Goal: Task Accomplishment & Management: Complete application form

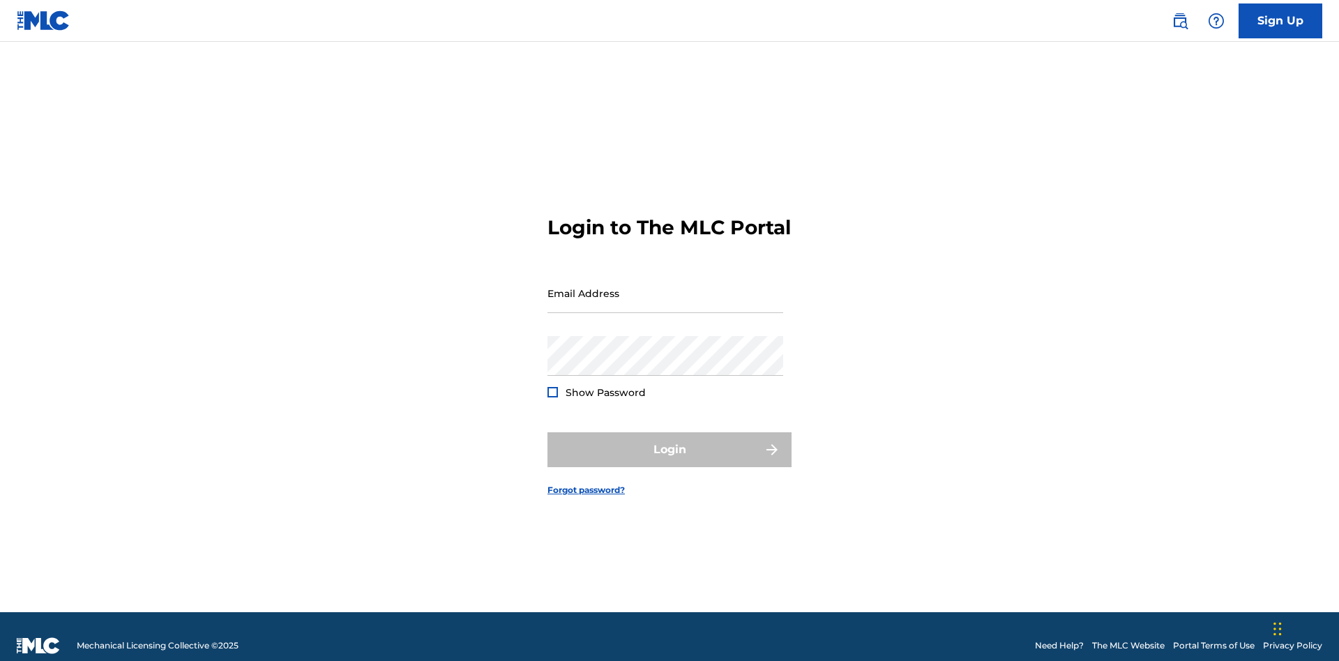
scroll to position [18, 0]
click at [665, 287] on input "Email Address" at bounding box center [665, 293] width 236 height 40
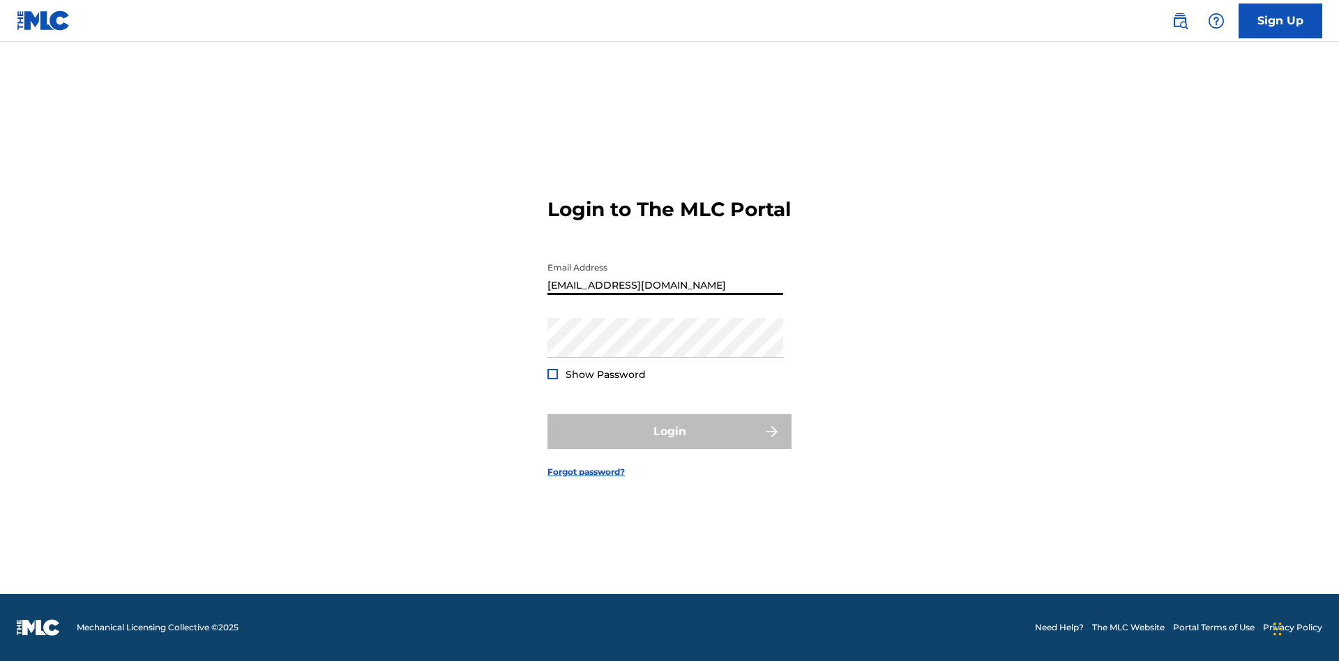
type input "Duke.McTesterson@gmail.com"
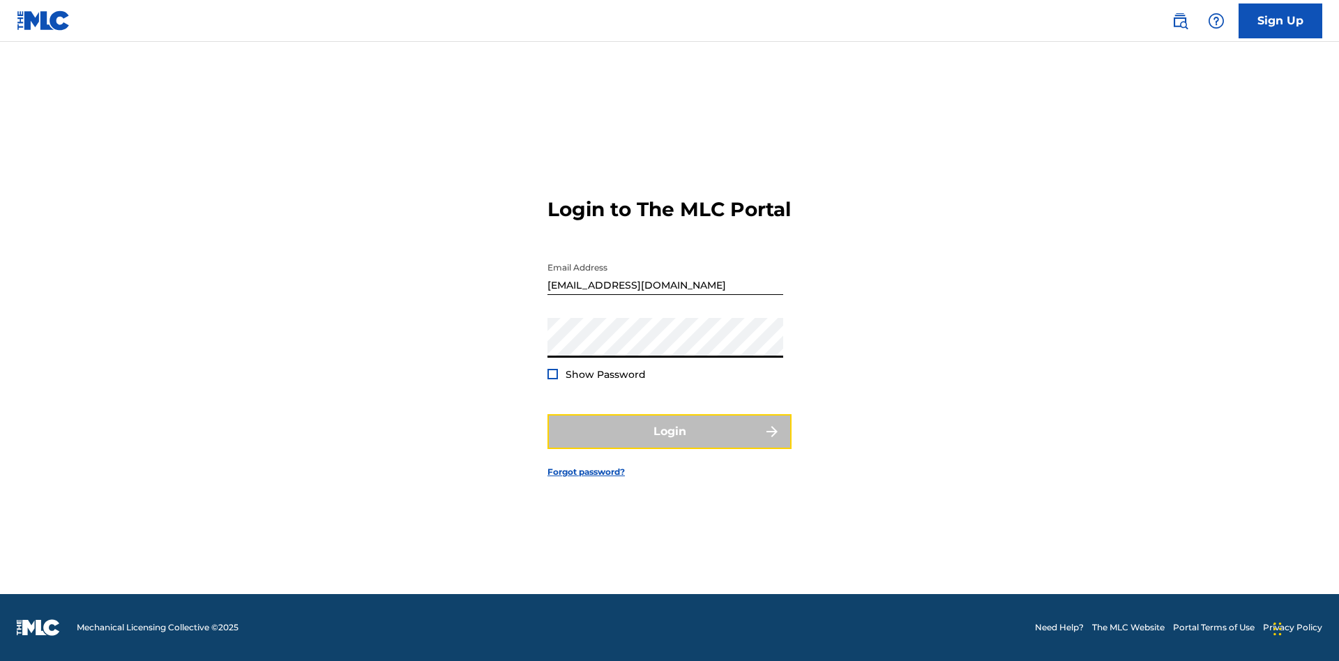
click at [669, 443] on button "Login" at bounding box center [669, 431] width 244 height 35
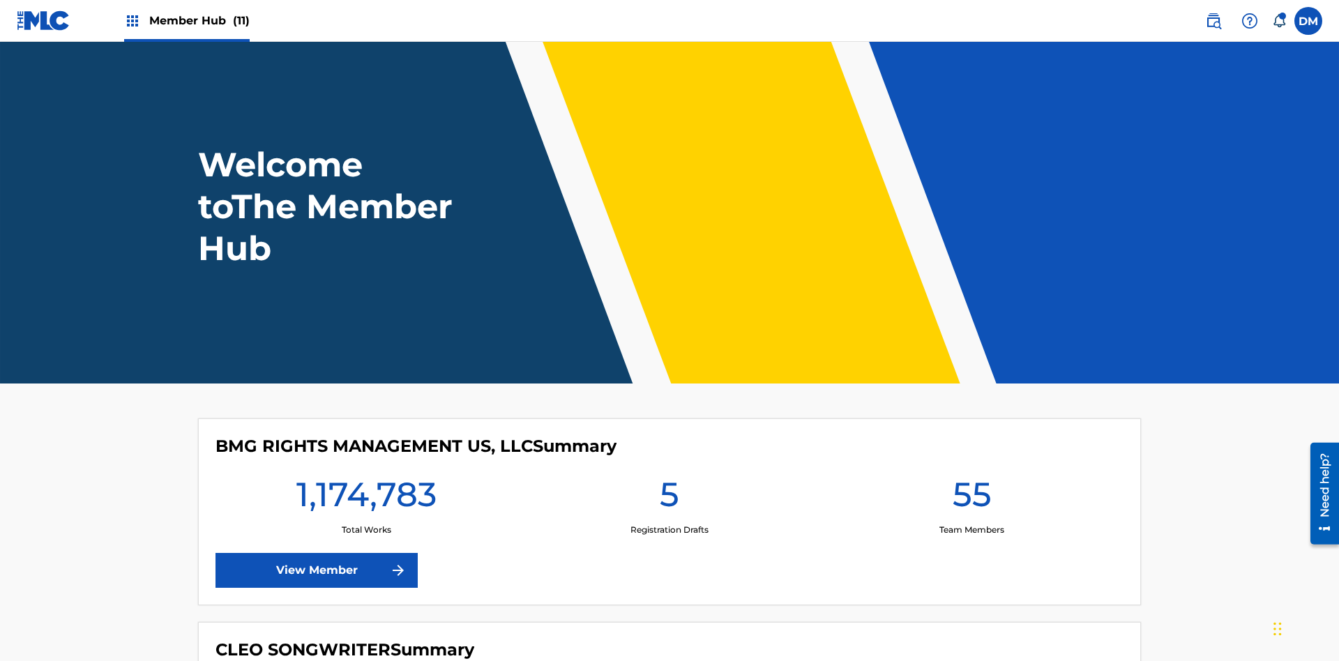
click at [199, 20] on span "Member Hub (11)" at bounding box center [199, 21] width 100 height 16
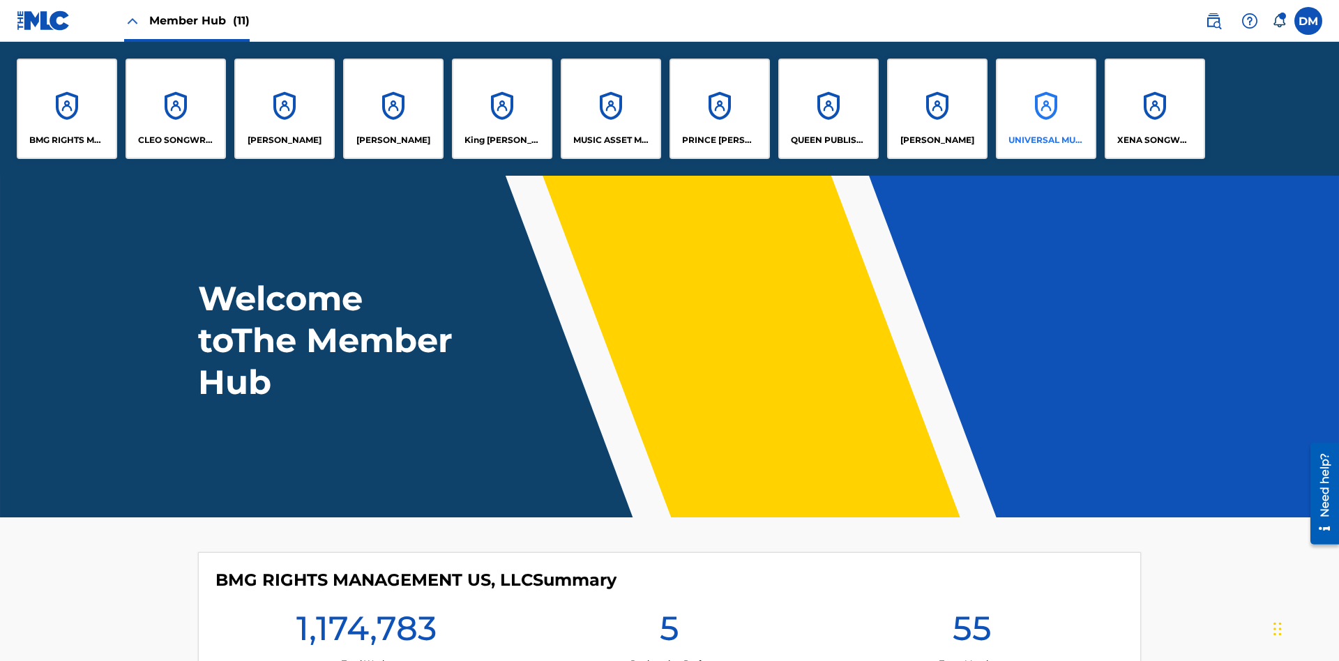
click at [1045, 140] on p "UNIVERSAL MUSIC PUB GROUP" at bounding box center [1046, 140] width 76 height 13
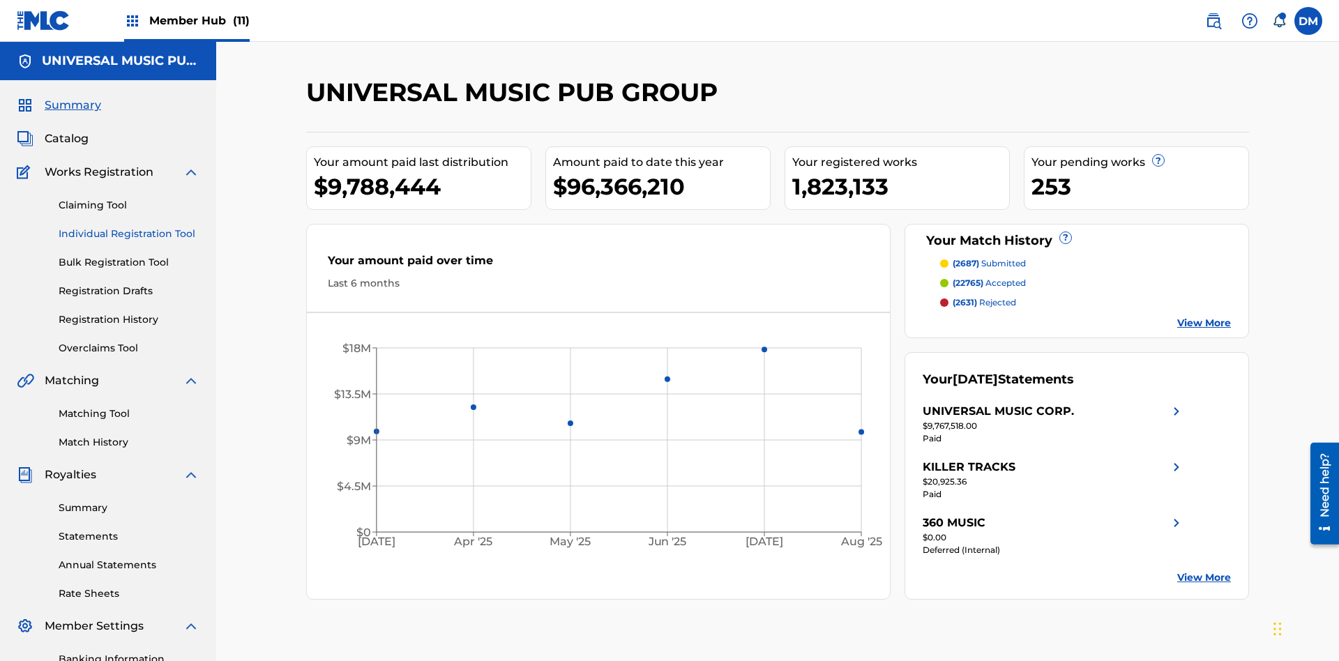
click at [129, 227] on link "Individual Registration Tool" at bounding box center [129, 234] width 141 height 15
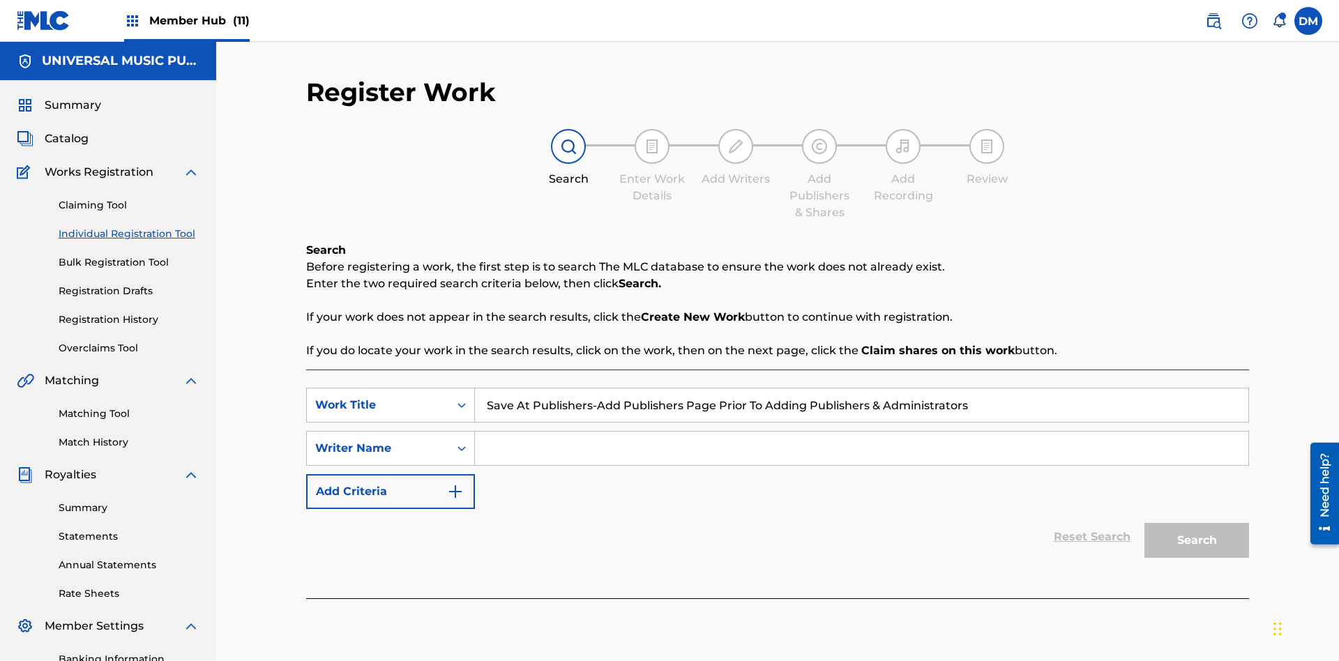
type input "Save At Publishers-Add Publishers Page Prior To Adding Publishers & Administrat…"
click at [861, 432] on input "Search Form" at bounding box center [861, 448] width 773 height 33
type input "QWERTYUIOP"
click at [1197, 523] on button "Search" at bounding box center [1196, 540] width 105 height 35
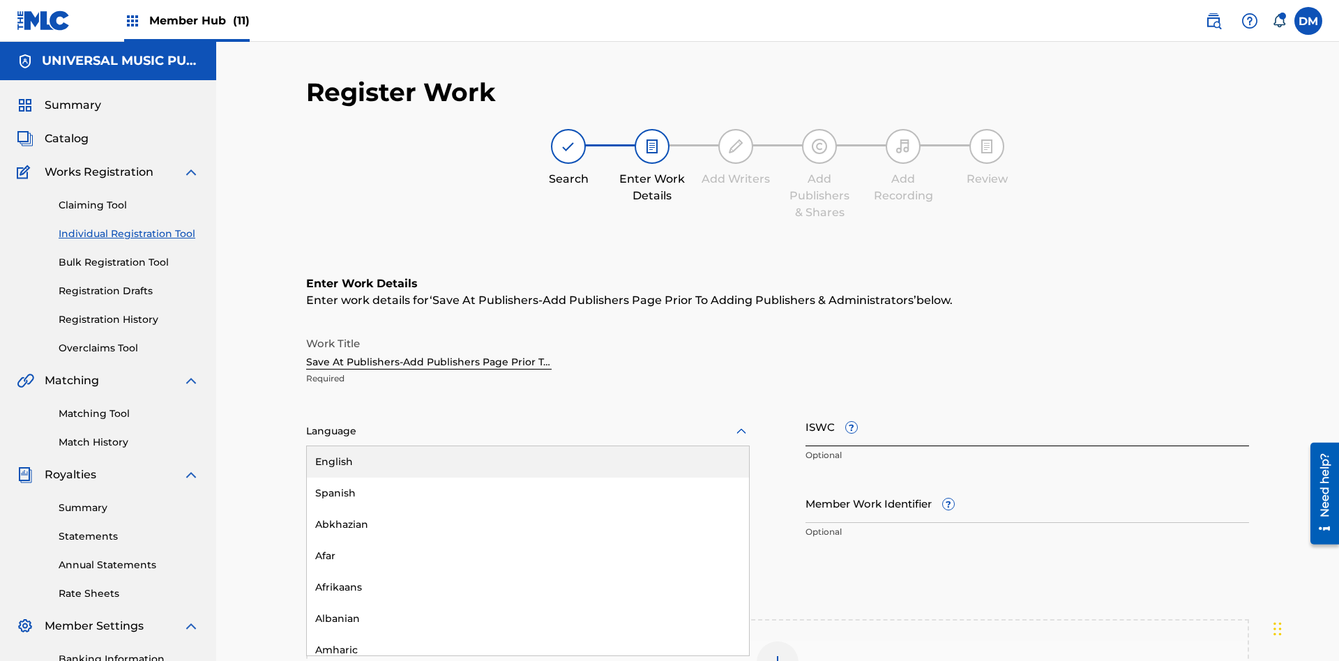
click at [528, 540] on div "Afar" at bounding box center [528, 555] width 442 height 31
click at [1027, 483] on input "Member Work Identifier ?" at bounding box center [1026, 503] width 443 height 40
type input "2025.09.27.04"
click at [1027, 407] on input "ISWC ?" at bounding box center [1026, 427] width 443 height 40
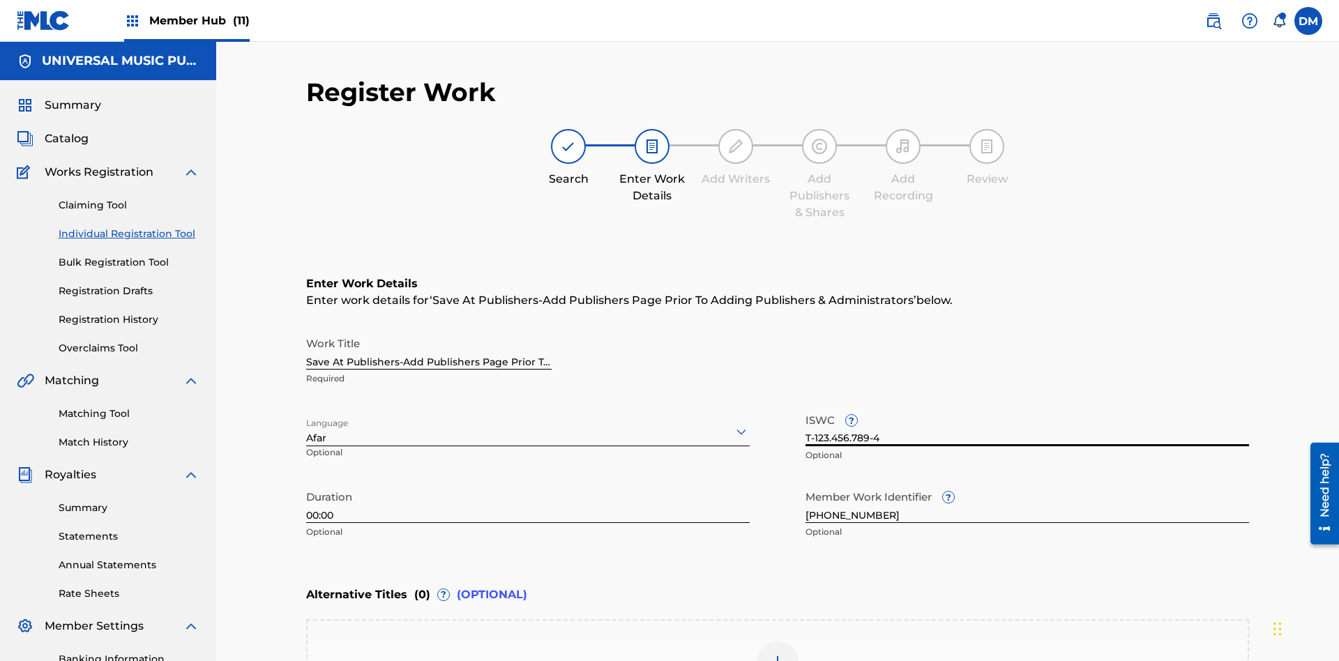
type input "T-123.456.789-4"
click at [777, 654] on img at bounding box center [777, 662] width 17 height 17
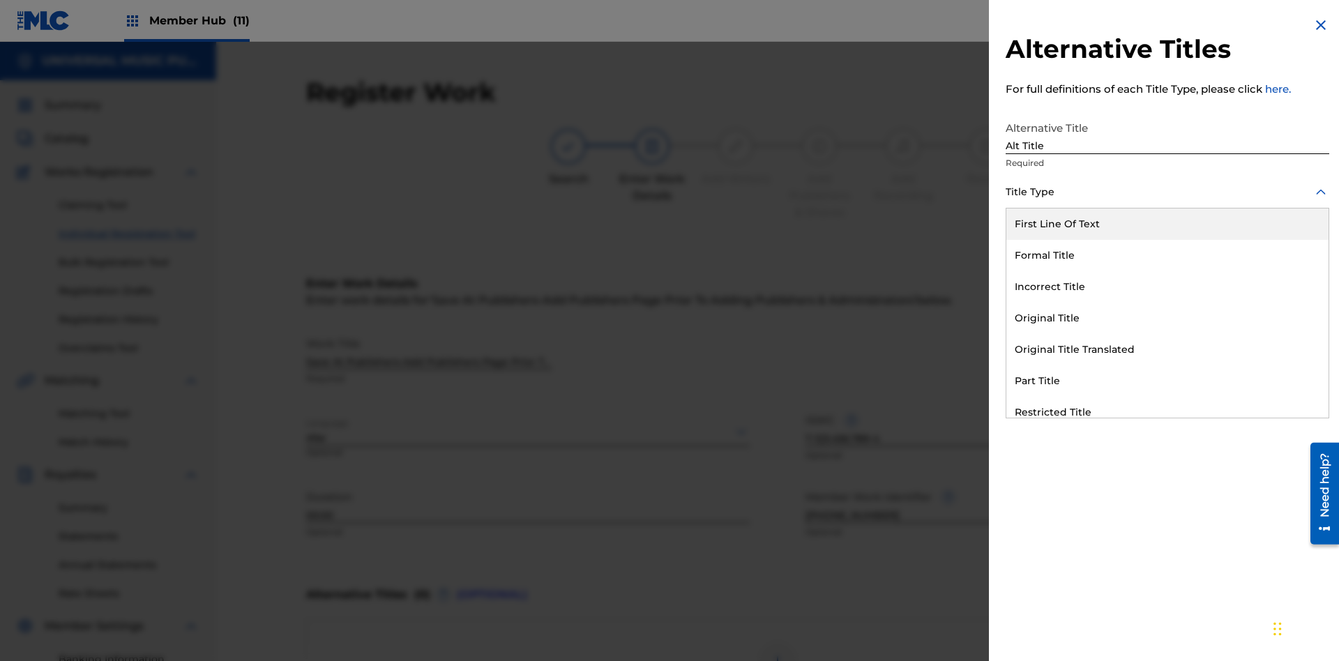
click at [1167, 318] on div "Original Title" at bounding box center [1167, 318] width 322 height 31
click at [1167, 255] on div at bounding box center [1168, 254] width 324 height 17
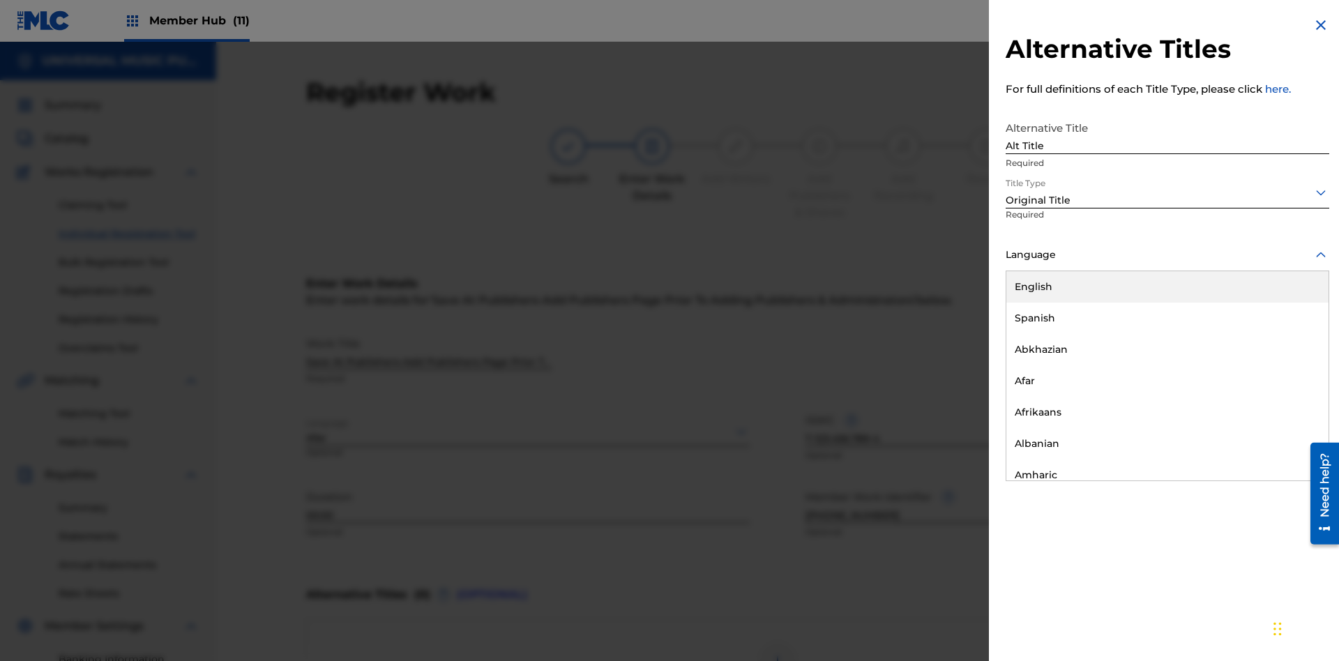
click at [1287, 336] on button "Add Title" at bounding box center [1287, 336] width 84 height 35
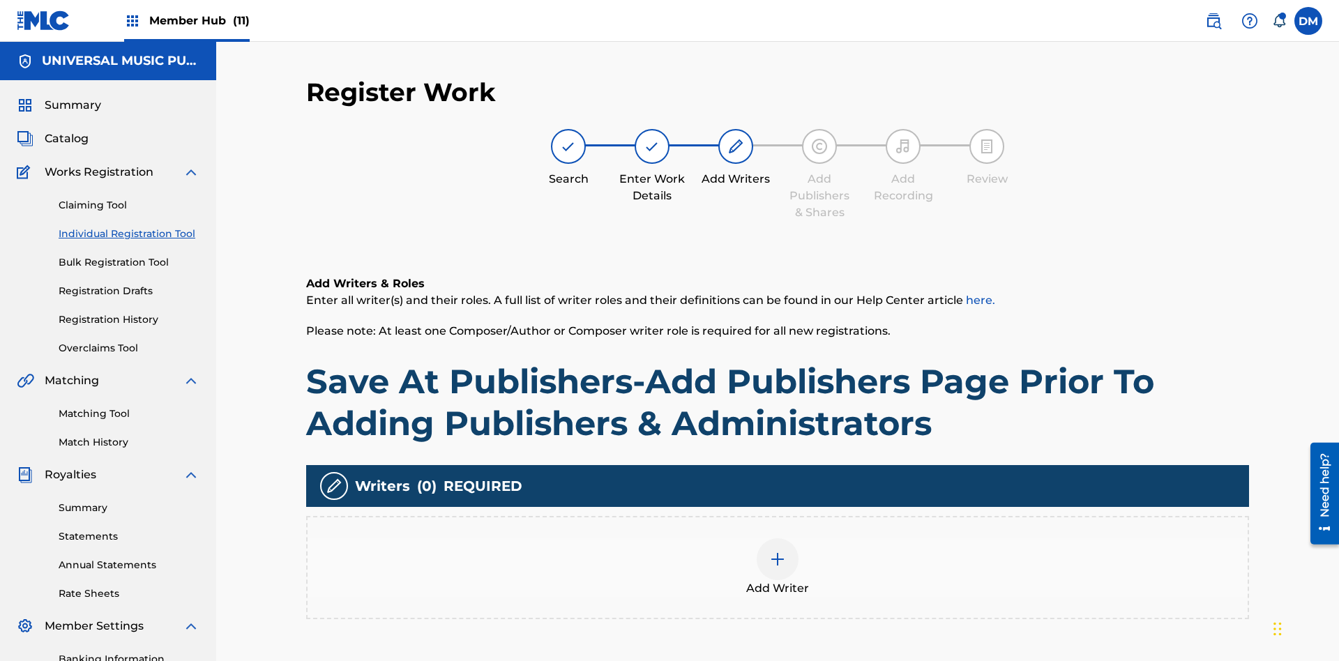
click at [777, 551] on img at bounding box center [777, 559] width 17 height 17
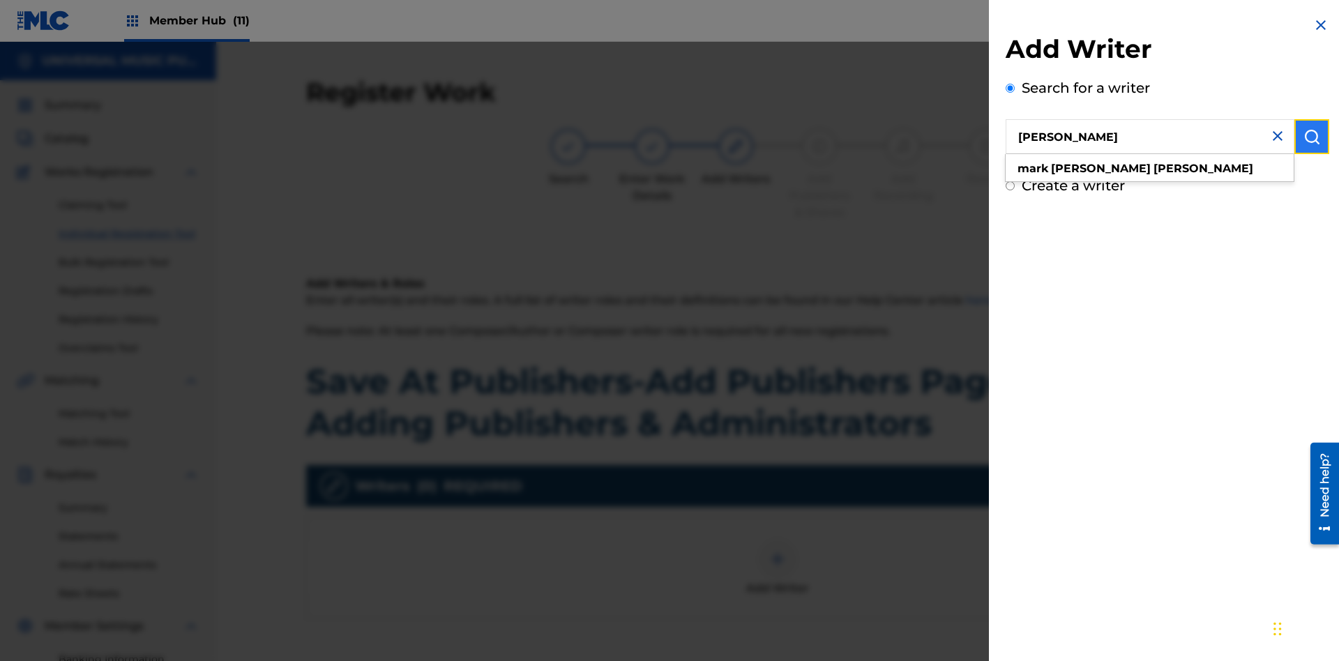
click at [1312, 137] on img "submit" at bounding box center [1311, 136] width 17 height 17
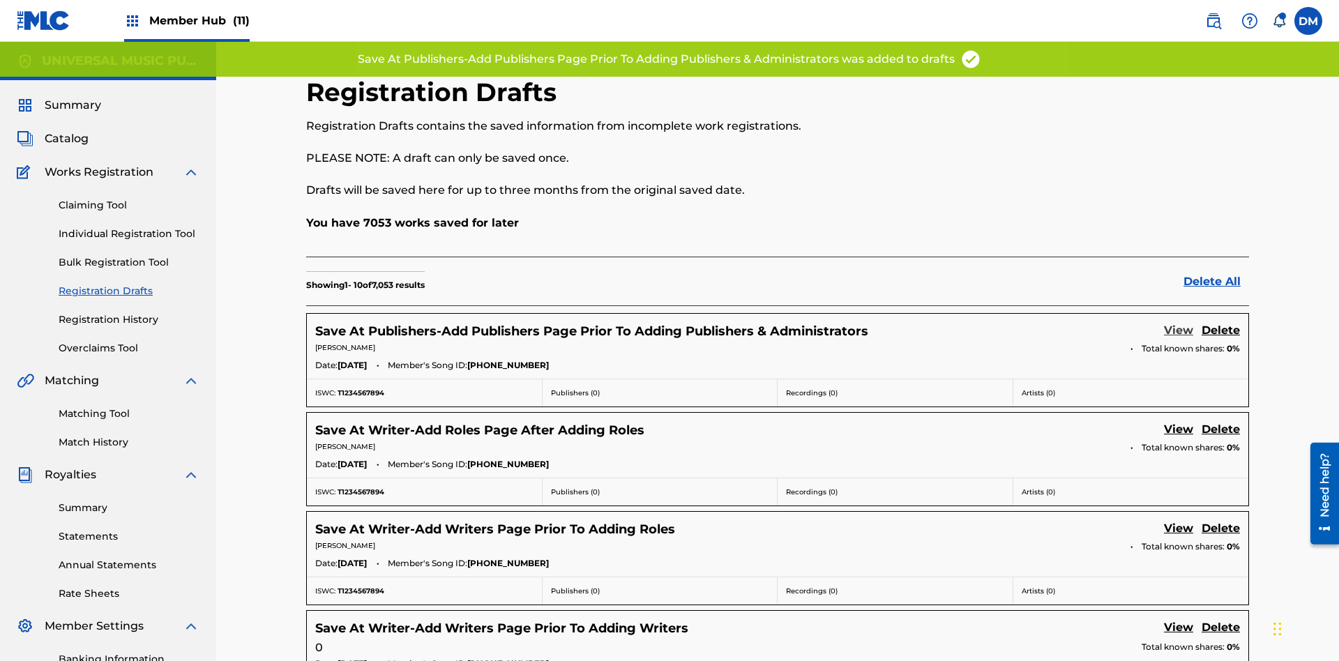
click at [1178, 322] on link "View" at bounding box center [1178, 331] width 29 height 19
